Goal: Information Seeking & Learning: Learn about a topic

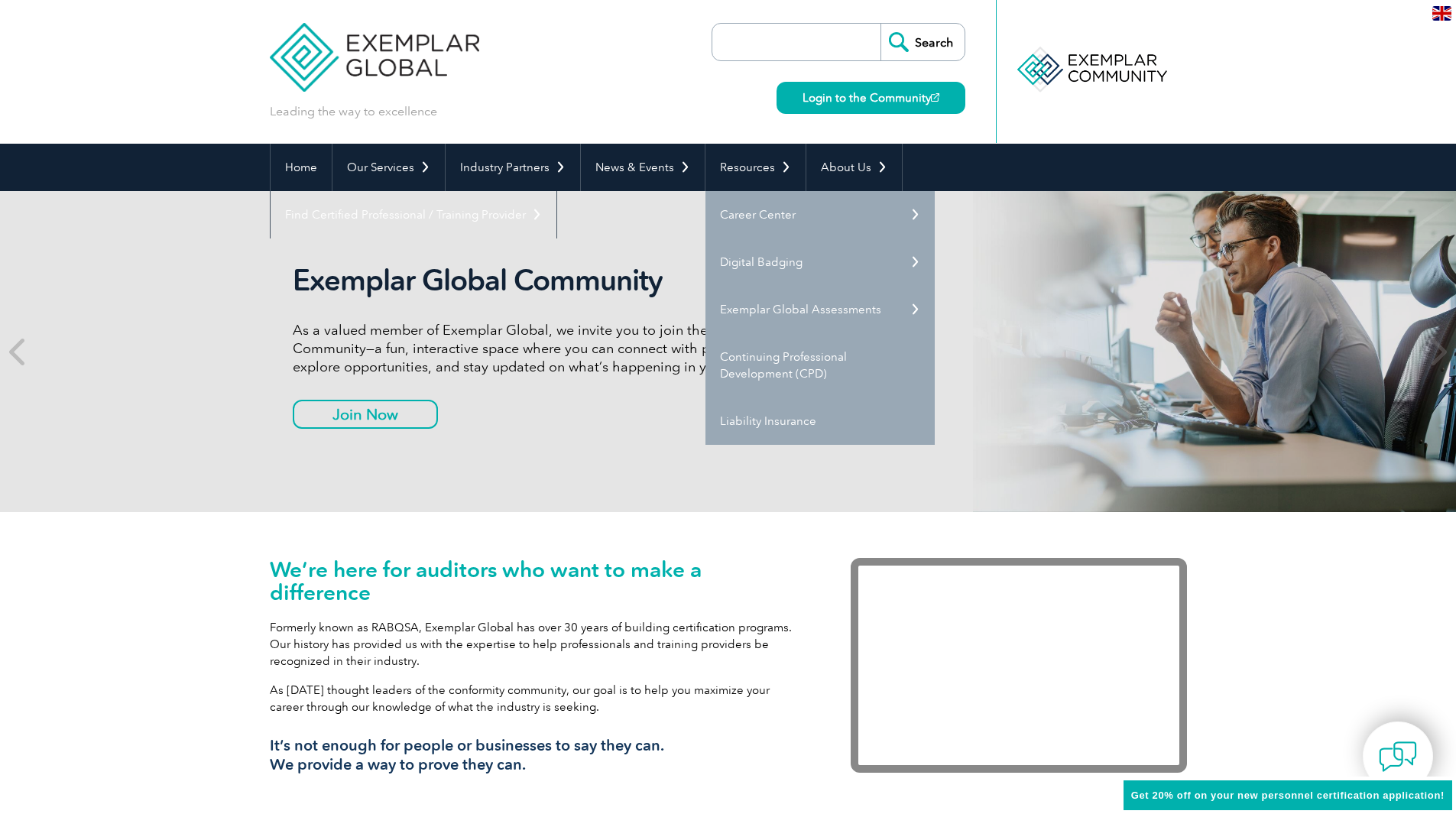
scroll to position [25, 0]
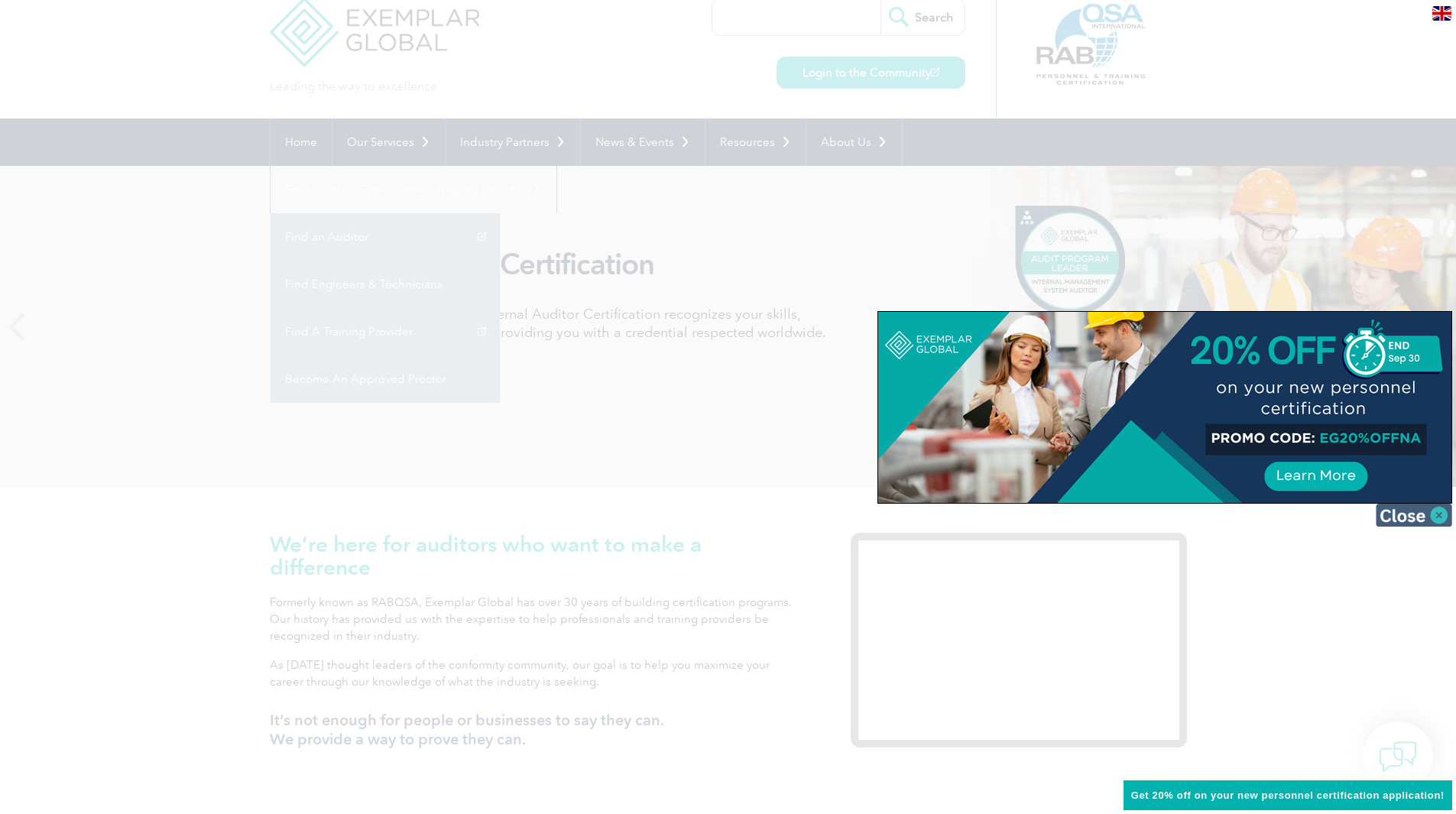
click at [1437, 524] on img at bounding box center [1414, 515] width 77 height 23
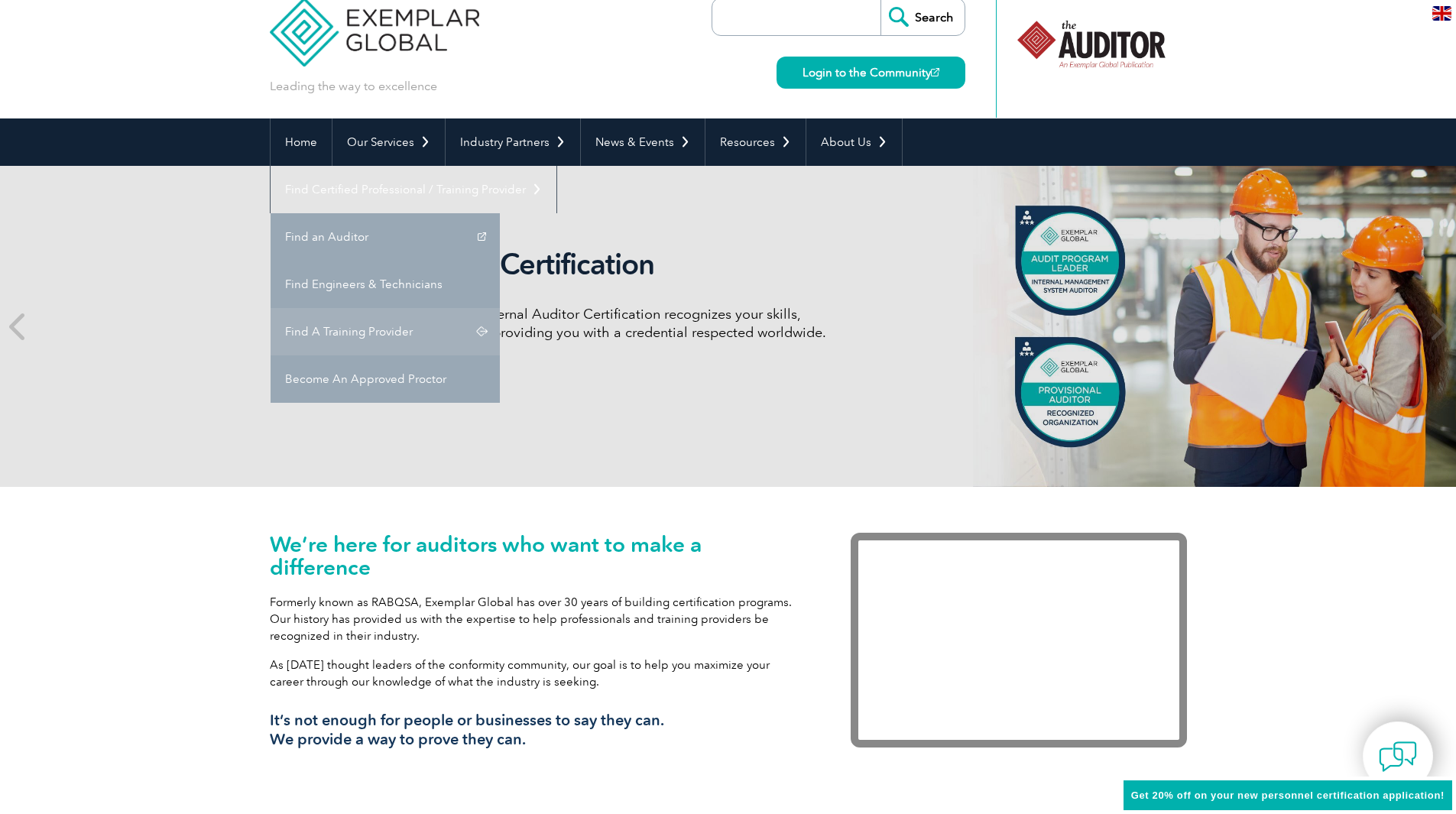
click at [500, 308] on link "Find A Training Provider" at bounding box center [385, 332] width 229 height 47
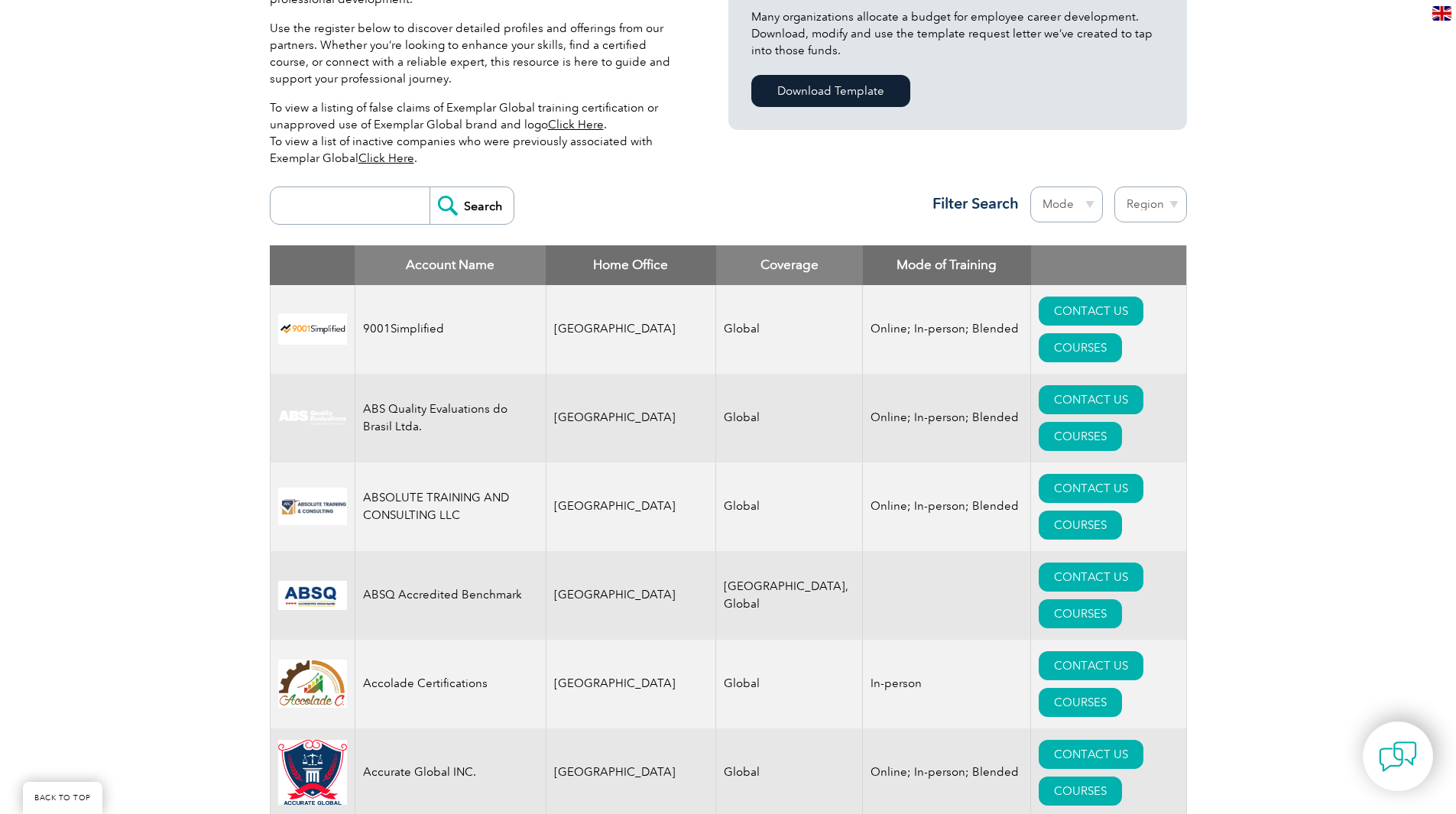
scroll to position [382, 0]
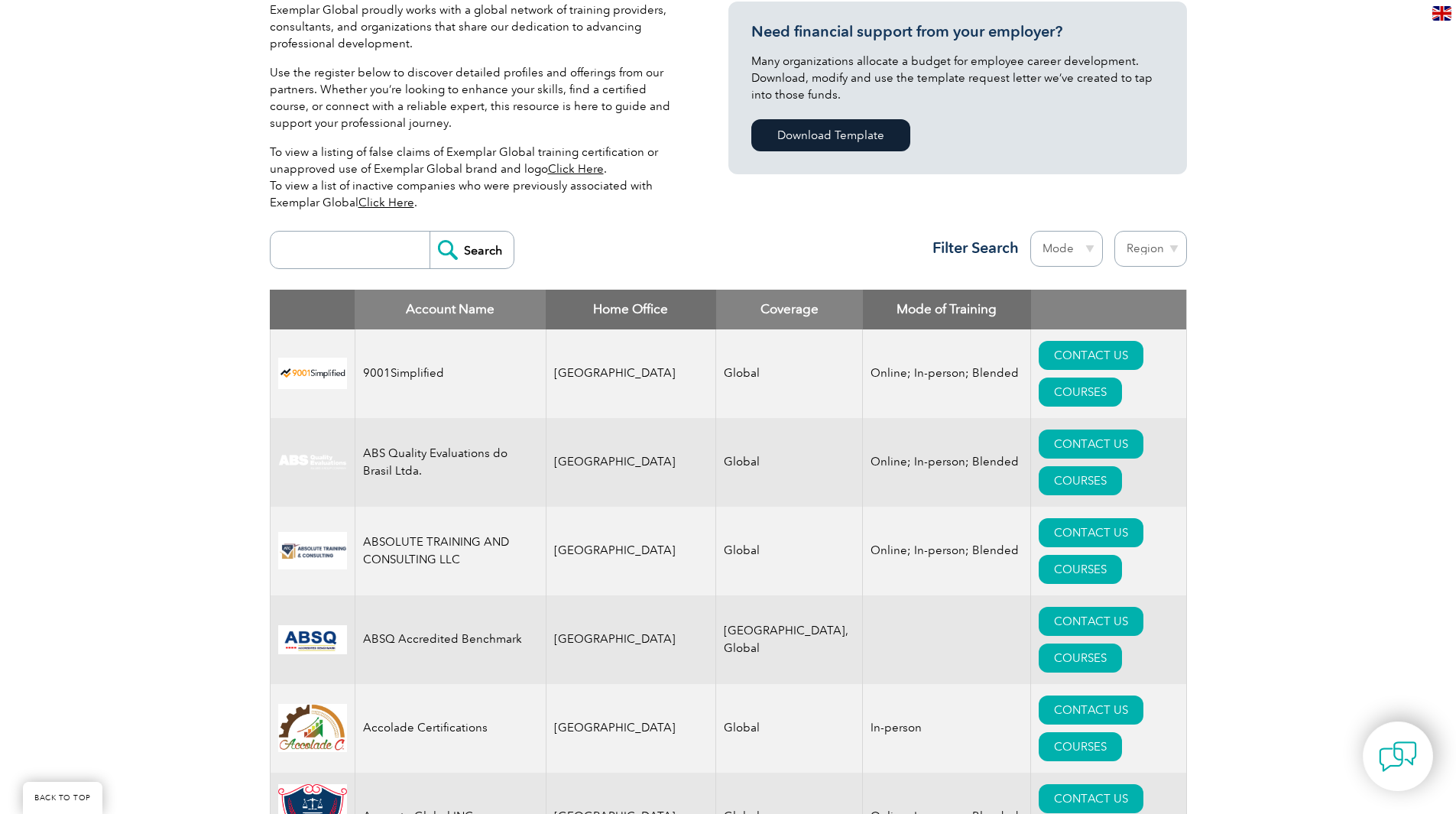
click at [1078, 244] on select "Mode Online In-person Blended" at bounding box center [1066, 248] width 73 height 36
select select "In-person"
click at [1030, 231] on select "Mode Online In-person Blended" at bounding box center [1066, 248] width 73 height 36
click at [1153, 247] on select "Region Australia Bahrain Bangladesh Brazil Canada Colombia Dominican Republic E…" at bounding box center [1150, 248] width 73 height 36
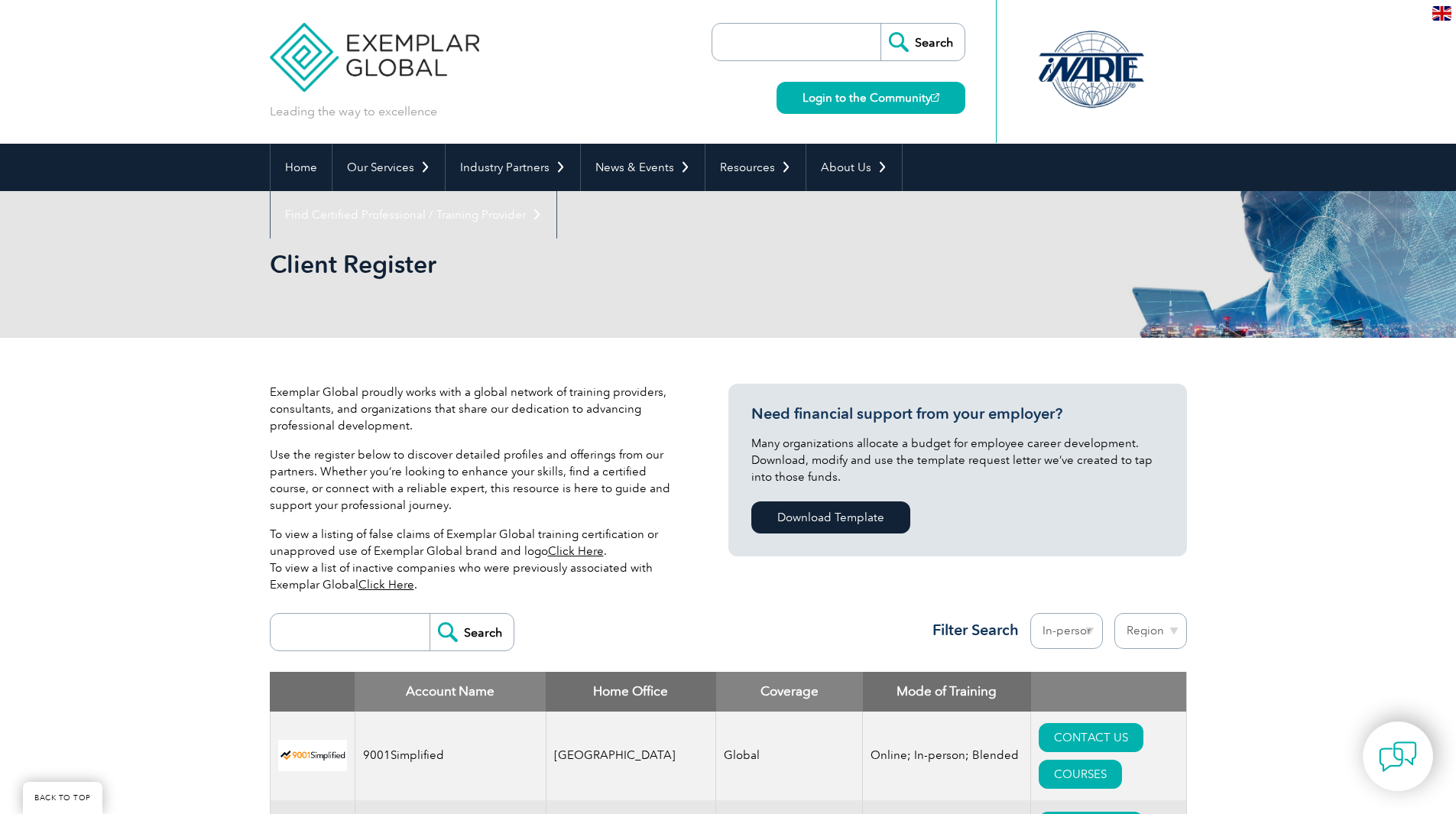
scroll to position [158, 0]
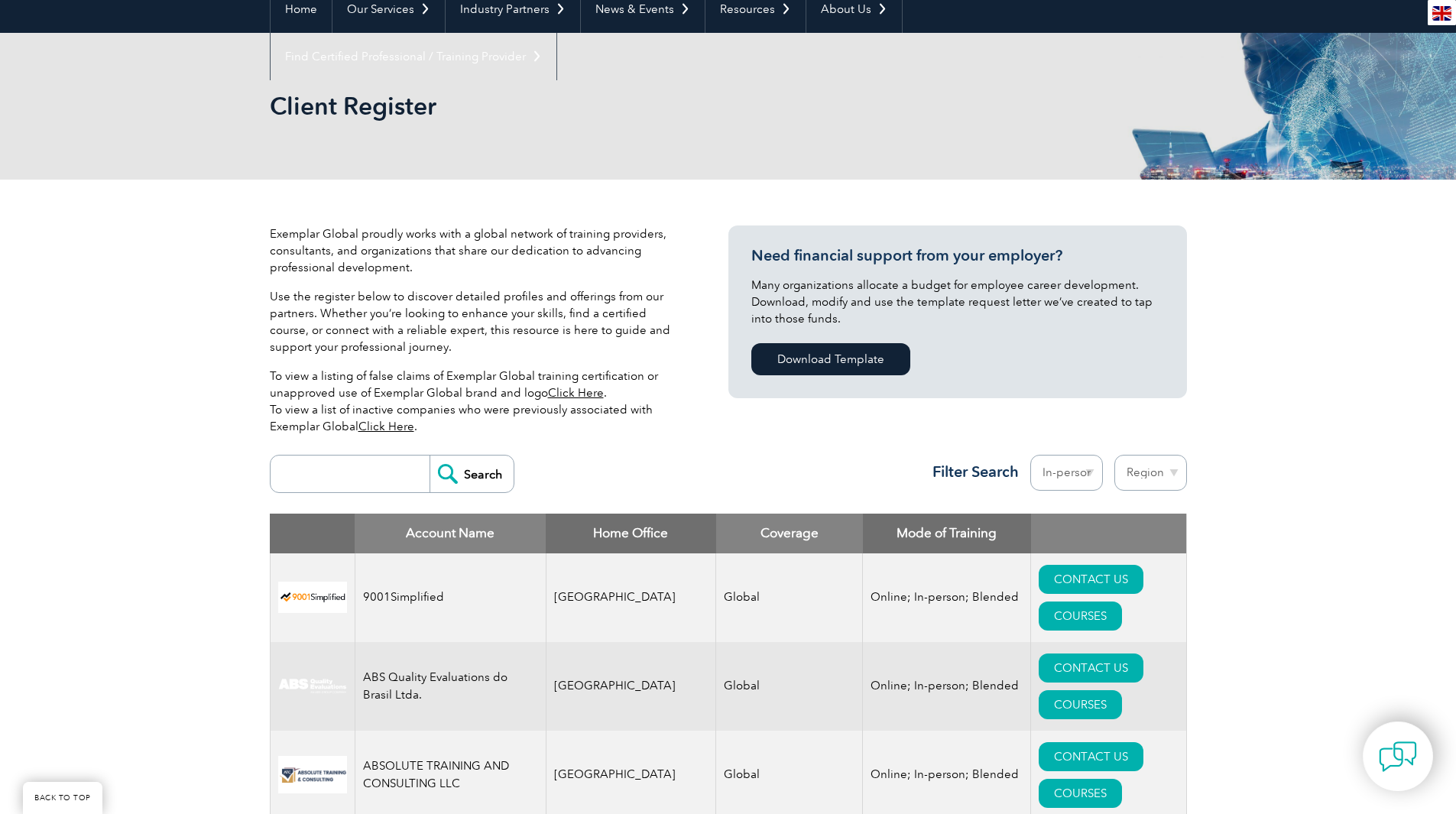
select select "United Kingdom"
click at [1114, 455] on select "Region Australia Bahrain Bangladesh Brazil Canada Colombia Dominican Republic E…" at bounding box center [1150, 472] width 73 height 36
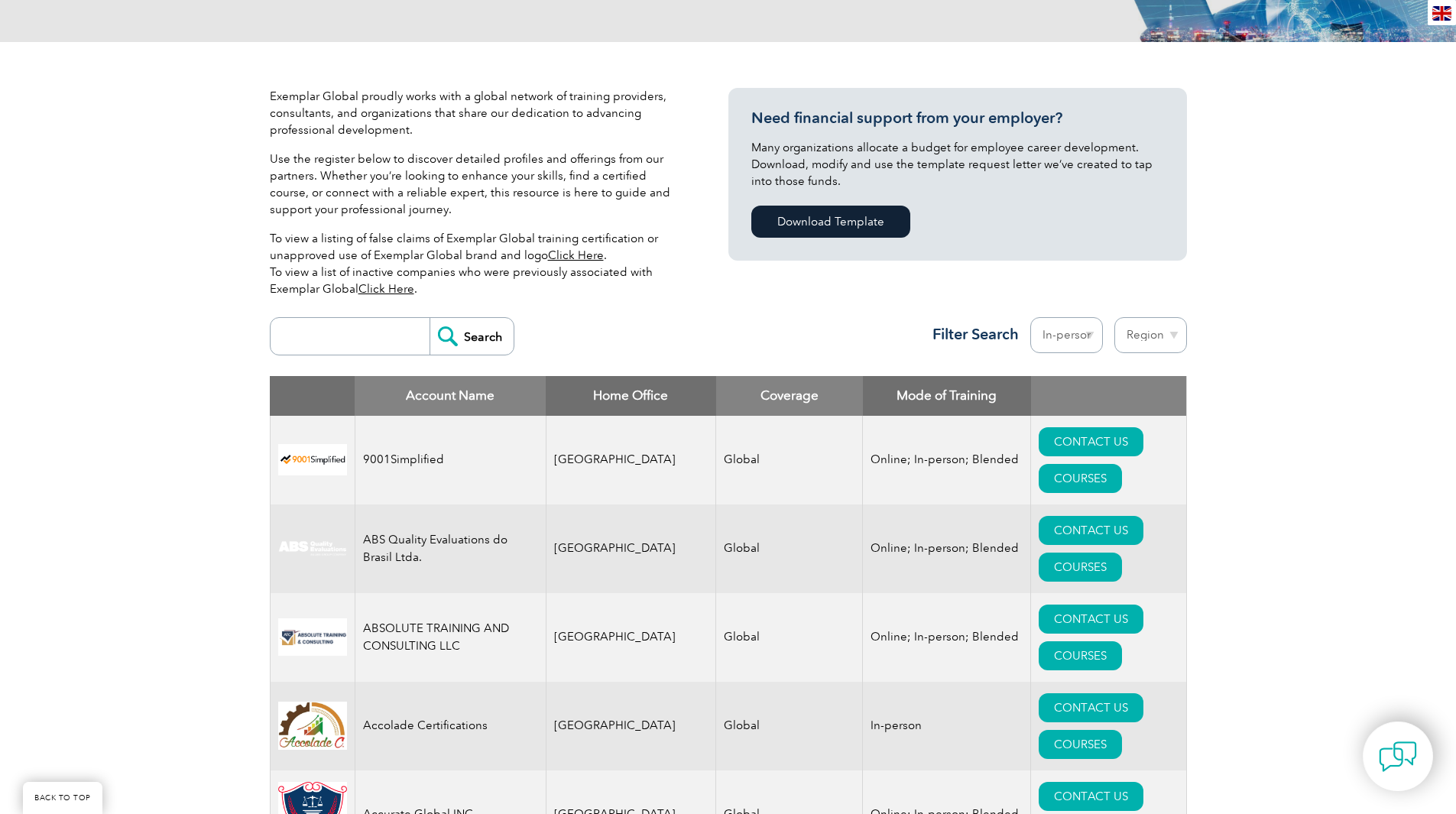
scroll to position [311, 0]
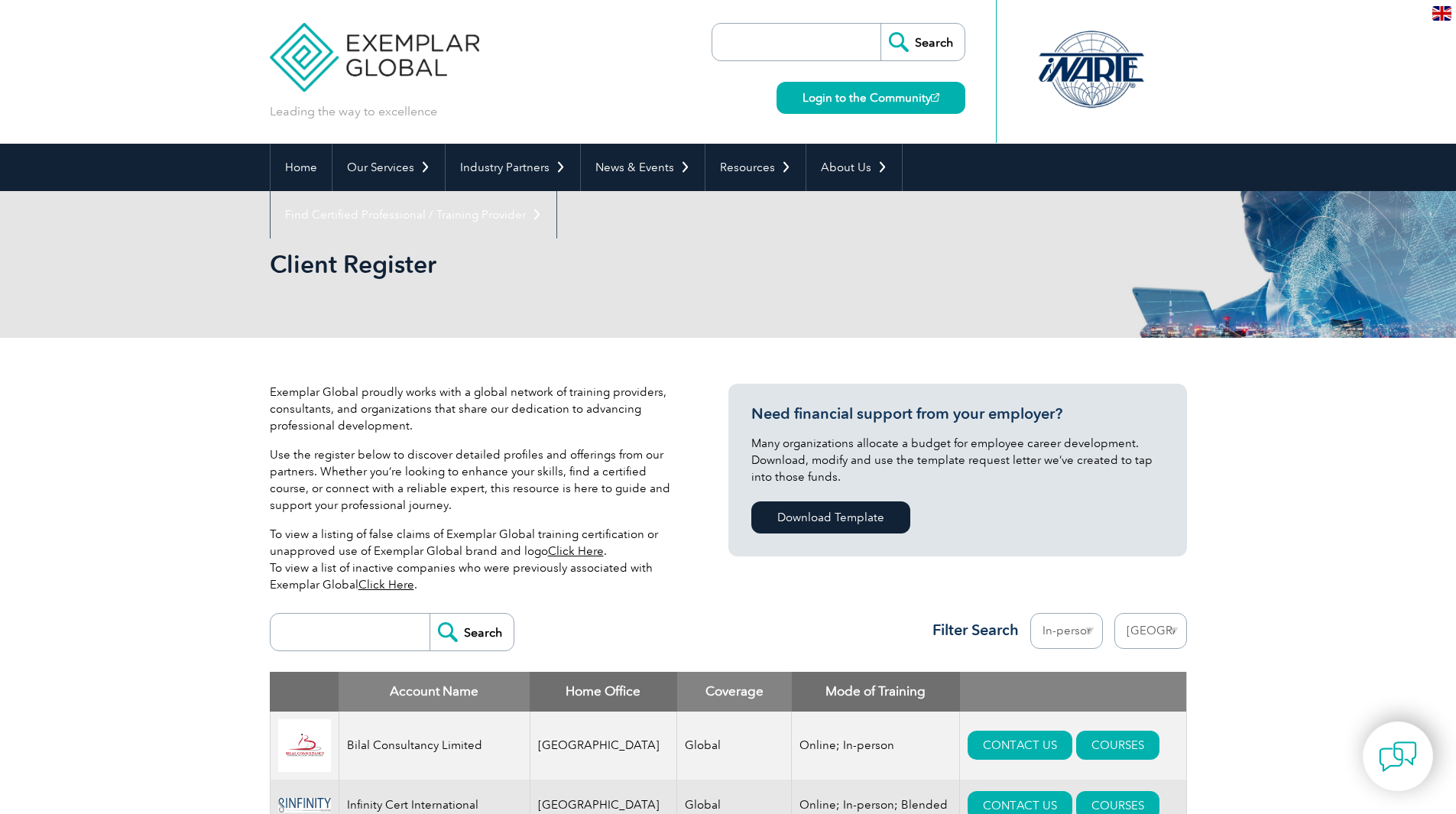
select select "[GEOGRAPHIC_DATA]"
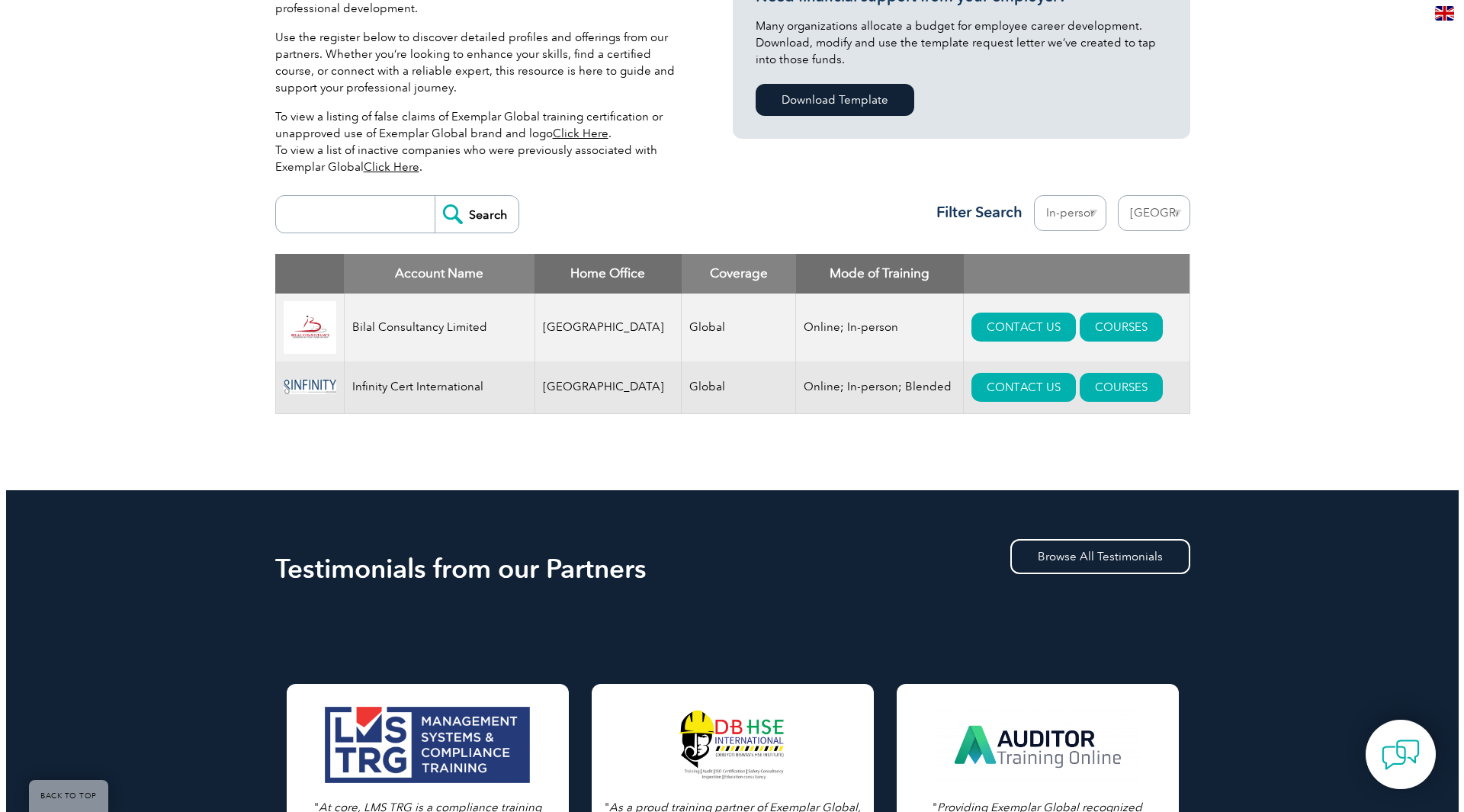
scroll to position [457, 0]
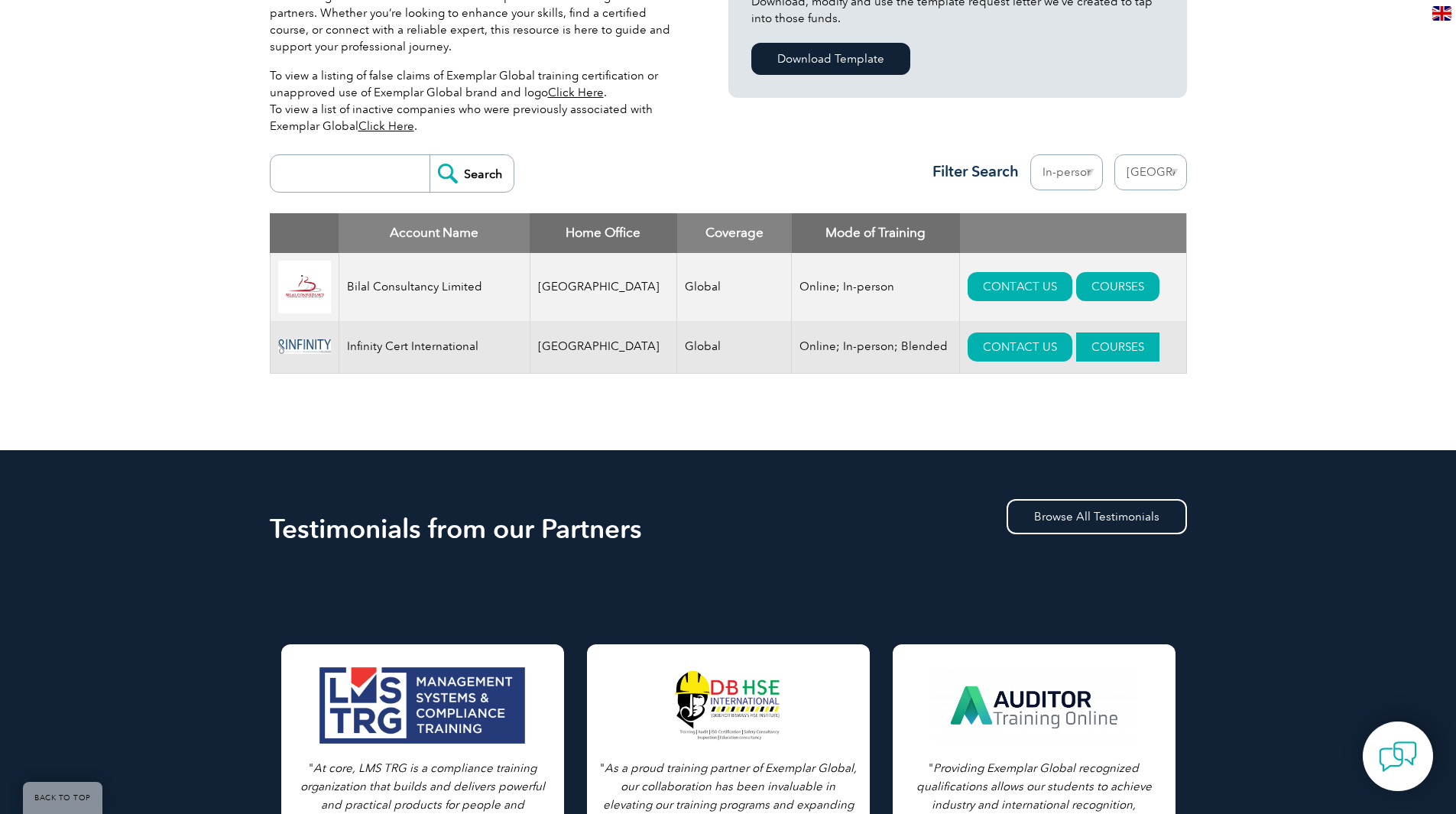
click at [1108, 350] on link "COURSES" at bounding box center [1118, 347] width 83 height 29
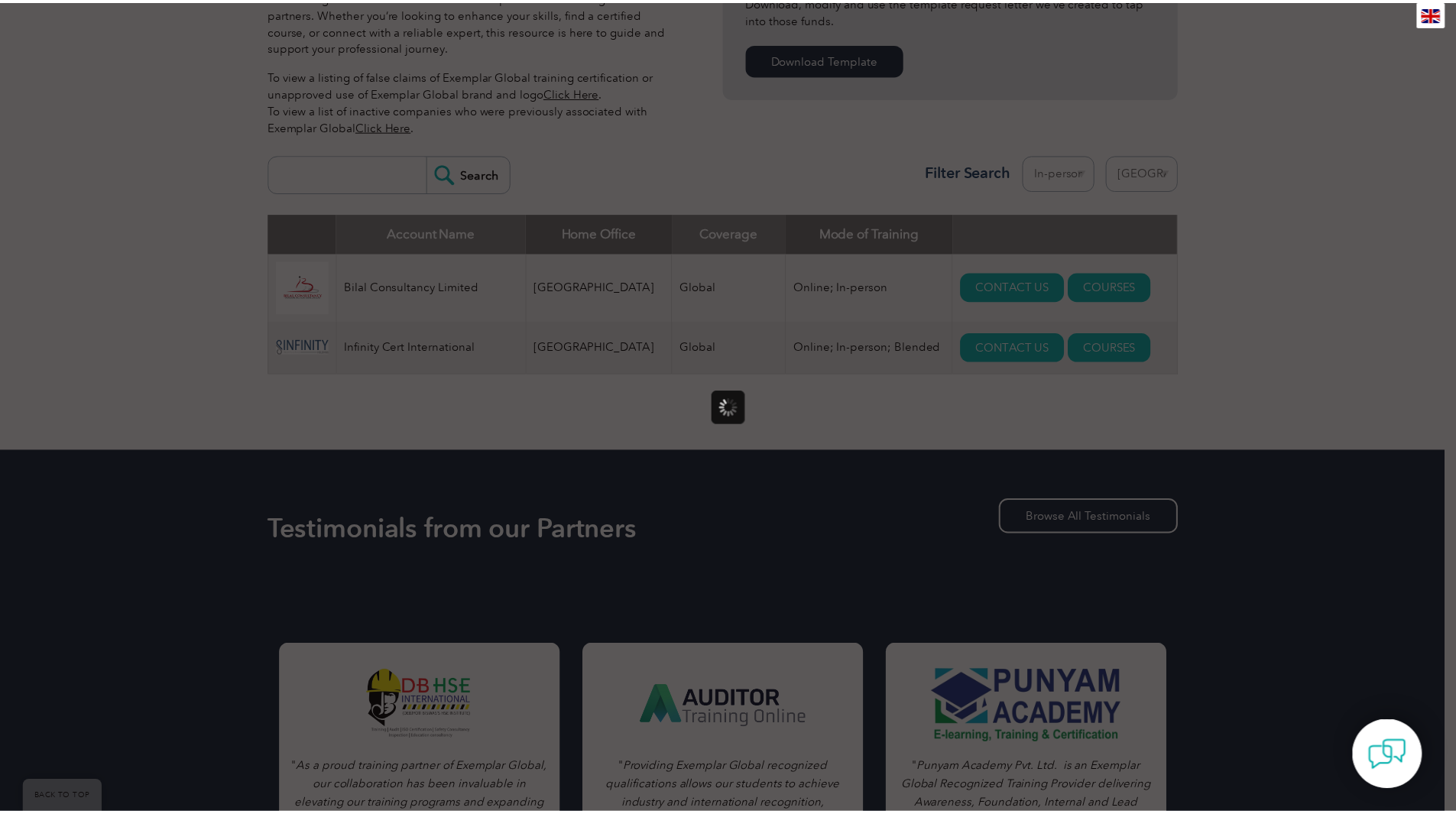
scroll to position [0, 0]
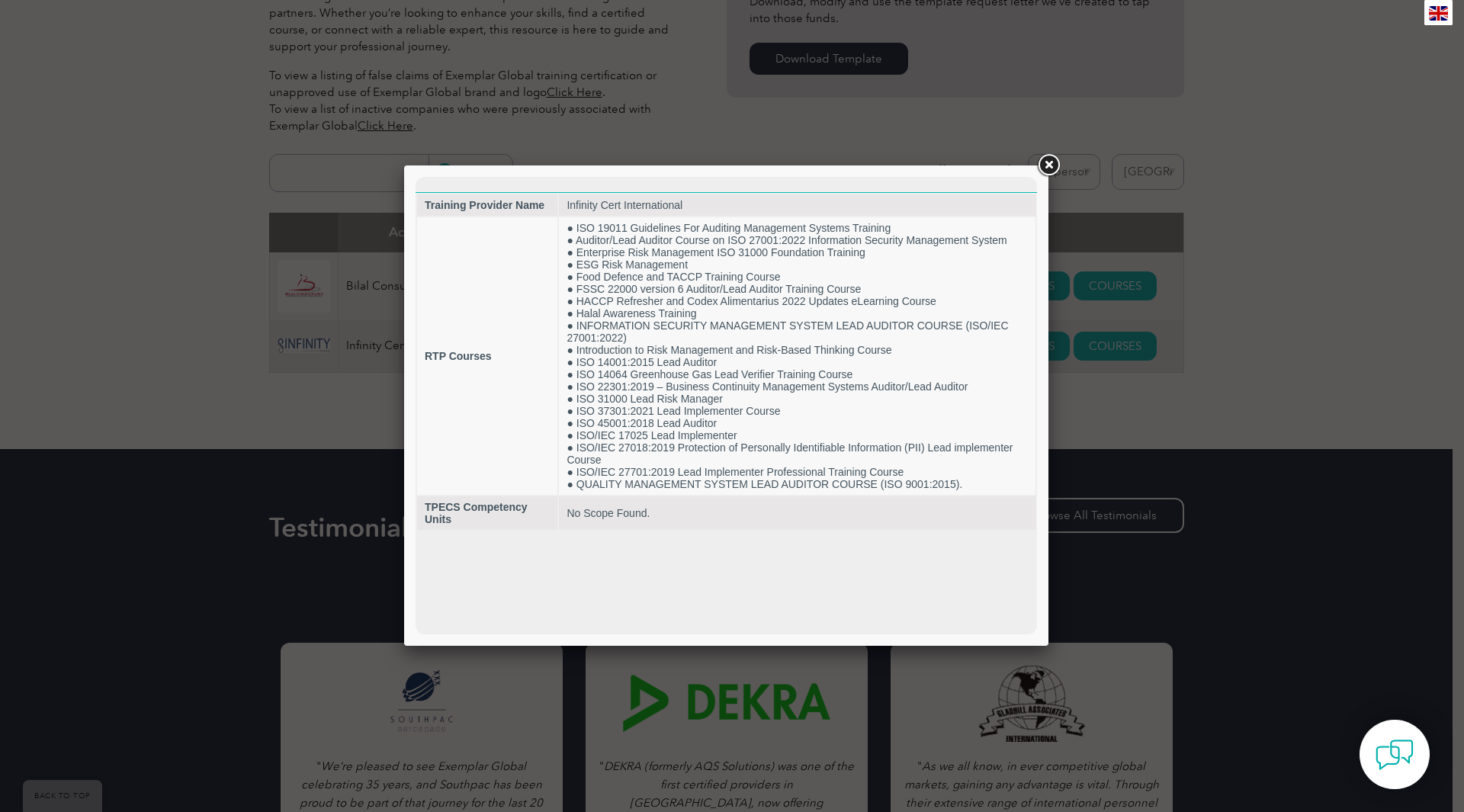
click at [1047, 165] on link at bounding box center [1047, 165] width 27 height 27
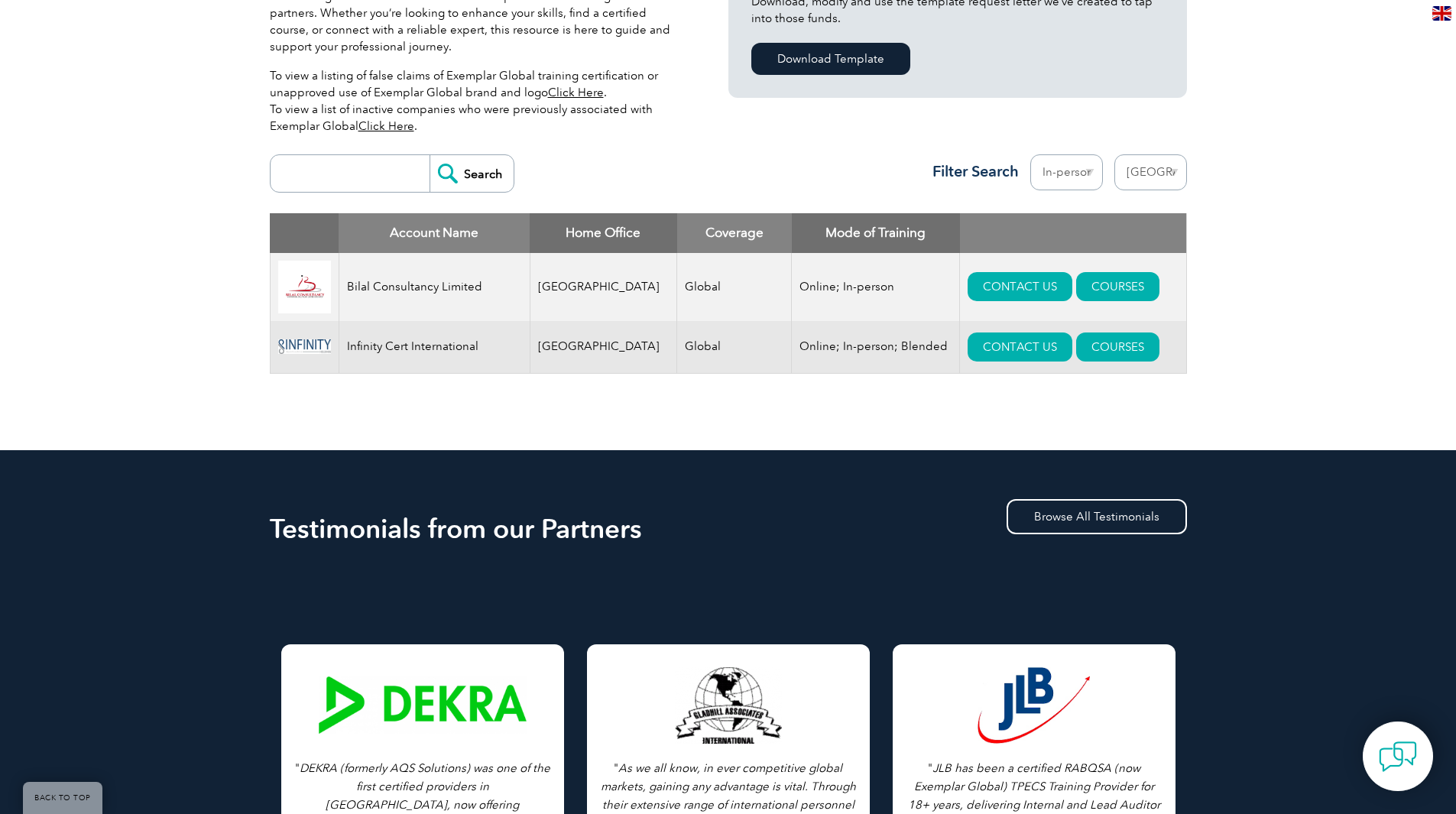
drag, startPoint x: 397, startPoint y: 343, endPoint x: 407, endPoint y: 343, distance: 10.0
click at [398, 343] on td "Infinity Cert International" at bounding box center [433, 347] width 191 height 52
